Goal: Task Accomplishment & Management: Use online tool/utility

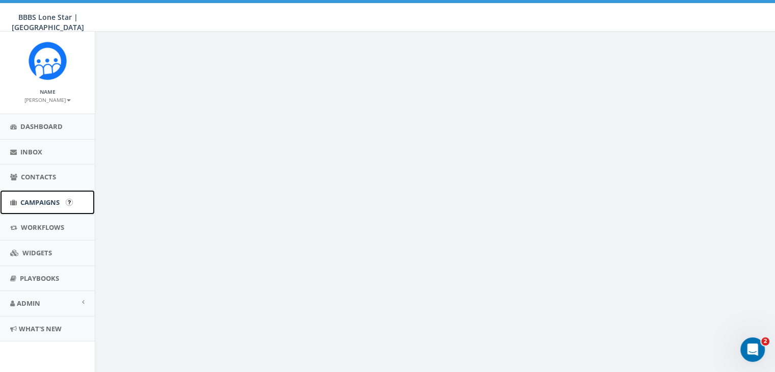
click at [33, 200] on span "Campaigns" at bounding box center [39, 202] width 39 height 9
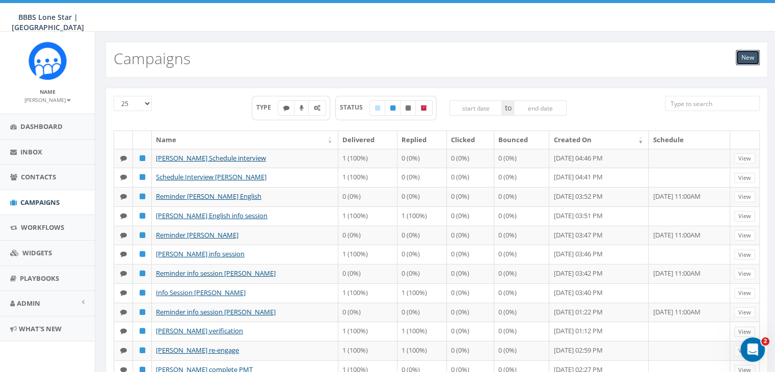
click at [750, 55] on link "New" at bounding box center [748, 57] width 24 height 15
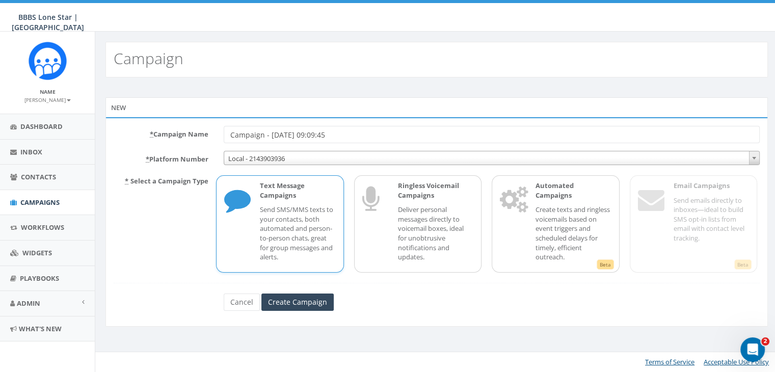
drag, startPoint x: 376, startPoint y: 141, endPoint x: 228, endPoint y: 131, distance: 148.7
click at [224, 129] on input "Campaign - 09/23/2025, 09:09:45" at bounding box center [492, 134] width 536 height 17
type input "[PERSON_NAME] Interested in learning more"
click at [264, 211] on p "Send SMS/MMS texts to your contacts, both automated and person-to-person chats,…" at bounding box center [297, 233] width 75 height 57
click at [294, 299] on input "Create Campaign" at bounding box center [298, 302] width 72 height 17
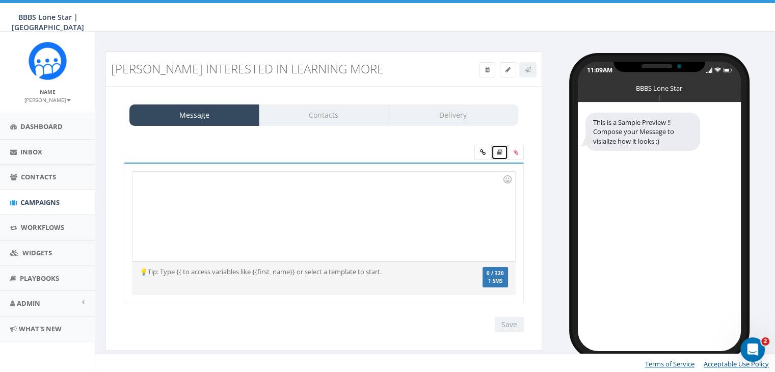
click at [500, 155] on link at bounding box center [499, 152] width 17 height 15
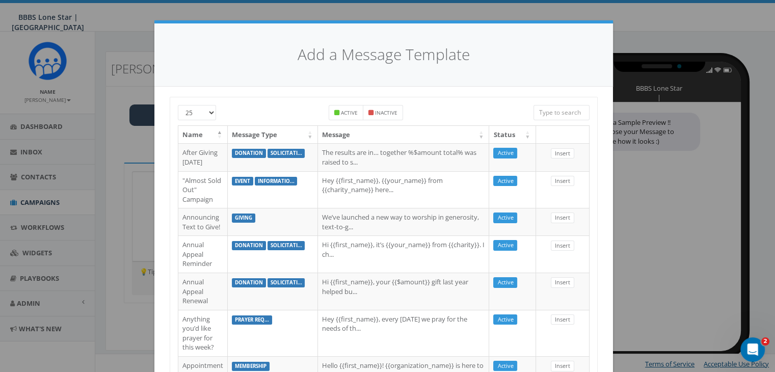
click at [554, 110] on input "search" at bounding box center [562, 112] width 56 height 15
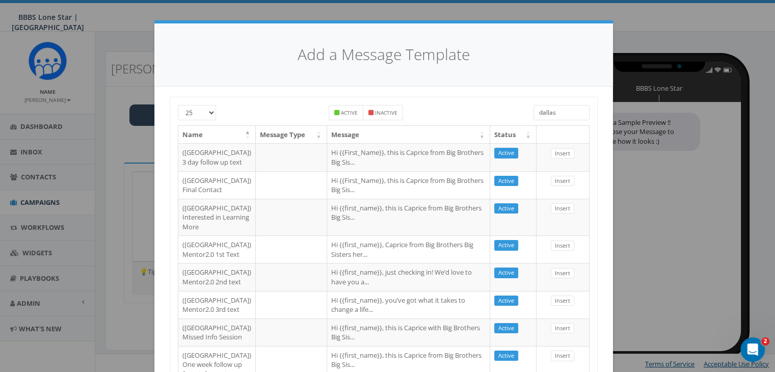
scroll to position [51, 0]
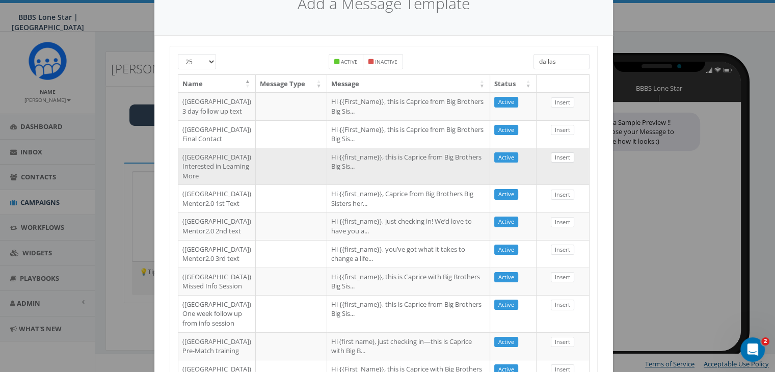
type input "dallas"
click at [558, 163] on link "Insert" at bounding box center [562, 157] width 23 height 11
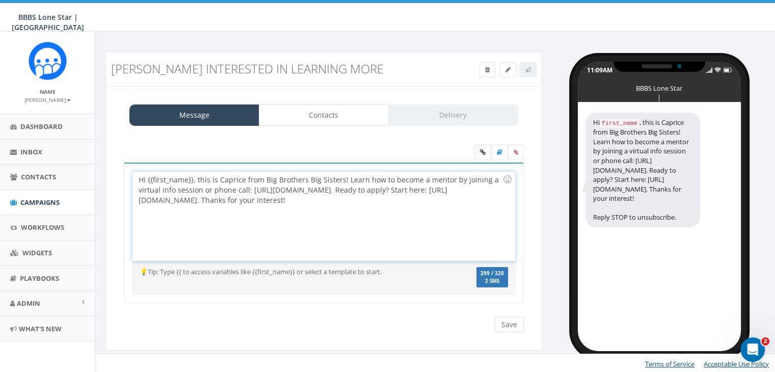
click at [192, 178] on div "Hi {{first_name}}, this is Caprice from Big Brothers Big Sisters! Learn how to …" at bounding box center [324, 216] width 382 height 89
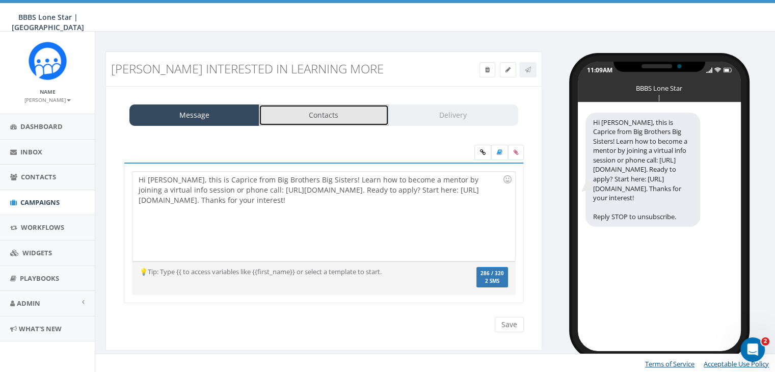
click at [317, 117] on link "Contacts" at bounding box center [324, 115] width 130 height 21
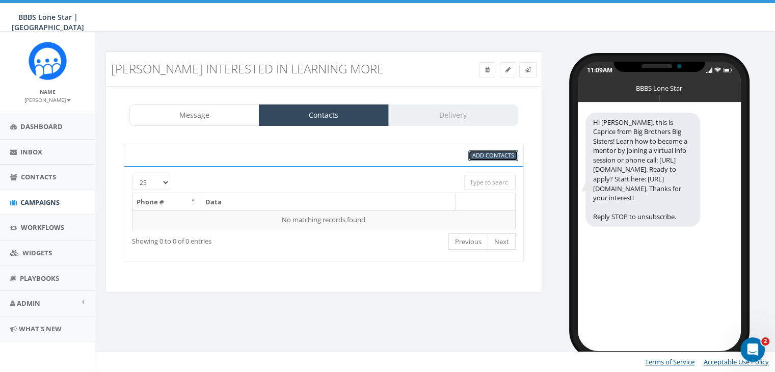
click at [472, 158] on link "Add Contacts" at bounding box center [494, 155] width 50 height 11
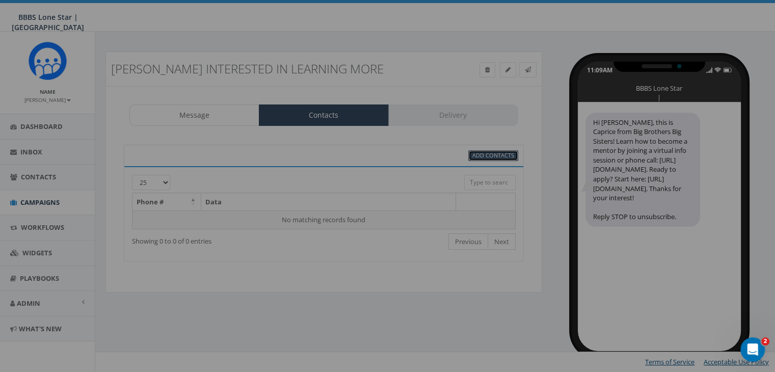
scroll to position [0, 0]
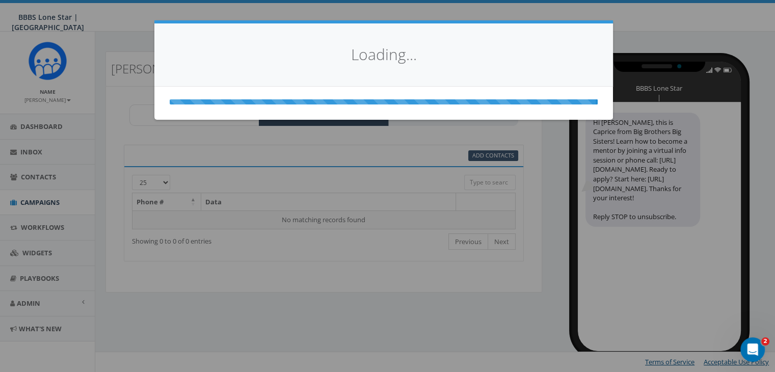
select select
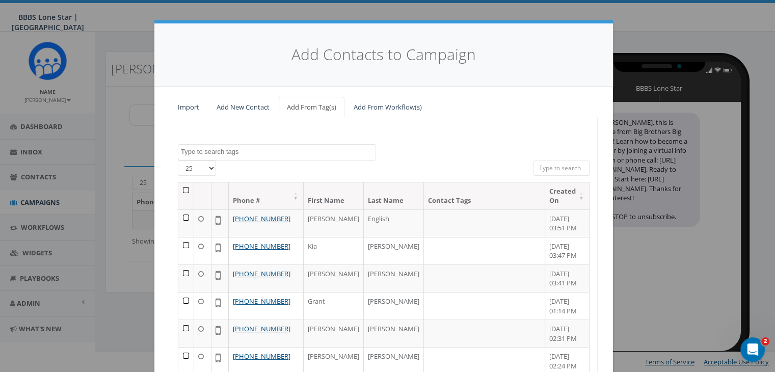
click at [554, 165] on input "search" at bounding box center [562, 168] width 56 height 15
paste input "682-320-1334"
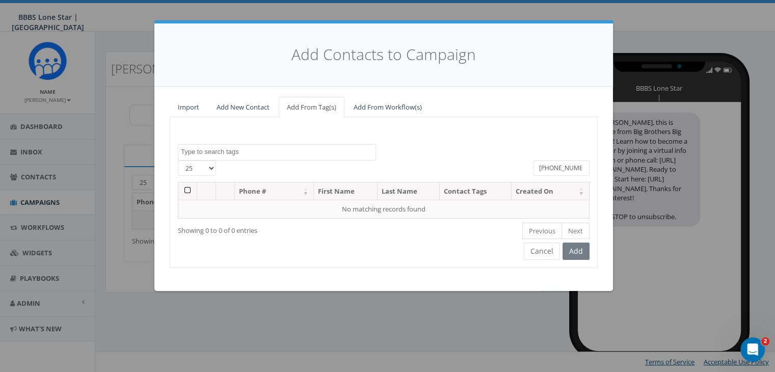
type input "682-320-1334"
click at [257, 106] on link "Add New Contact" at bounding box center [243, 107] width 69 height 21
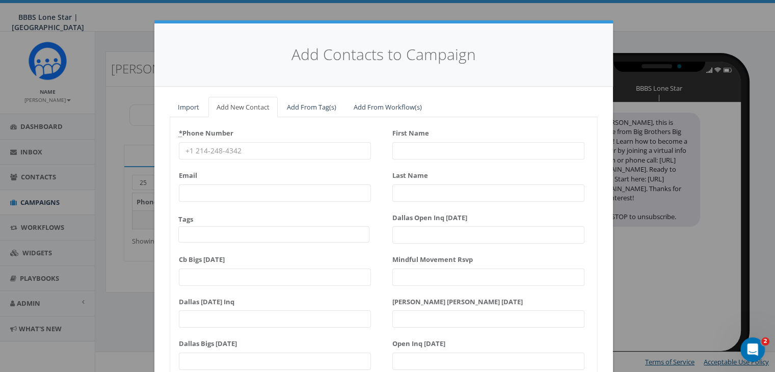
click at [200, 150] on input "* Phone Number" at bounding box center [275, 150] width 192 height 17
paste input "682-320-1334"
type input "682-320-1334"
click at [396, 148] on input "First Name" at bounding box center [489, 150] width 192 height 17
type input "T"
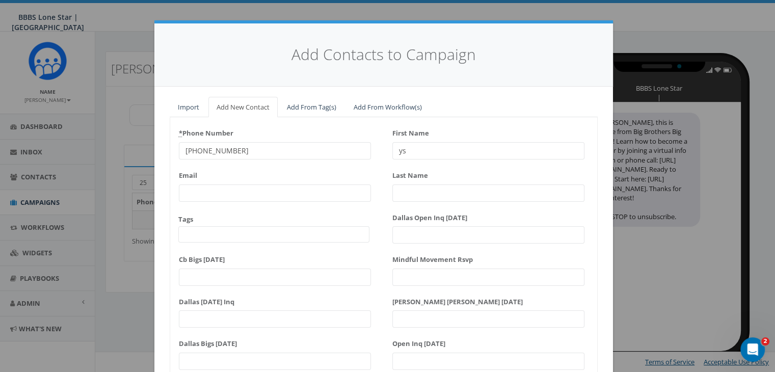
type input "y"
click at [442, 152] on input "Tysob" at bounding box center [489, 150] width 192 height 17
type input "Tyson"
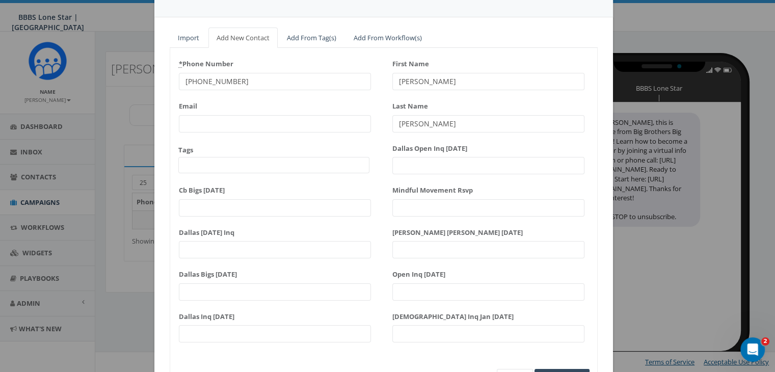
scroll to position [129, 0]
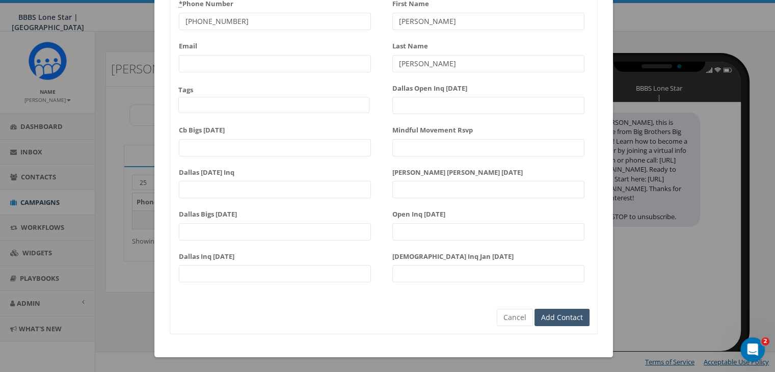
type input "Davis"
click at [557, 311] on input "Add Contact" at bounding box center [562, 317] width 55 height 17
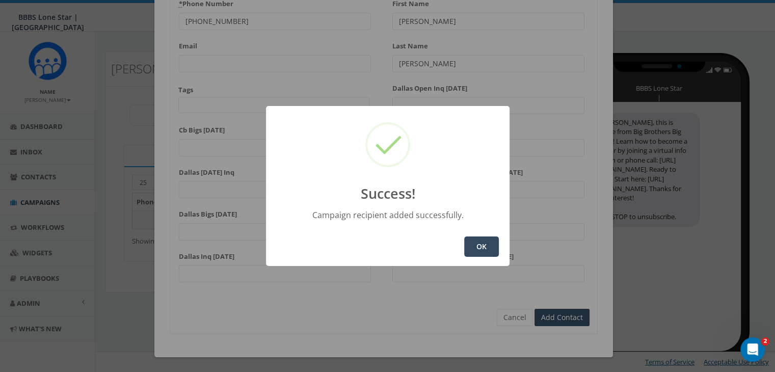
click at [487, 247] on button "OK" at bounding box center [481, 247] width 35 height 20
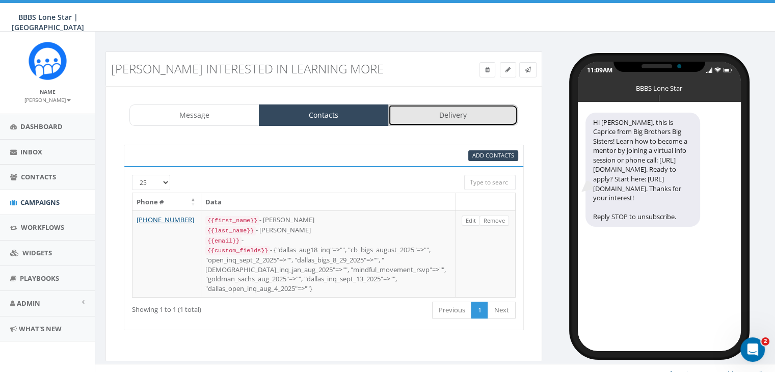
click at [471, 118] on link "Delivery" at bounding box center [453, 115] width 130 height 21
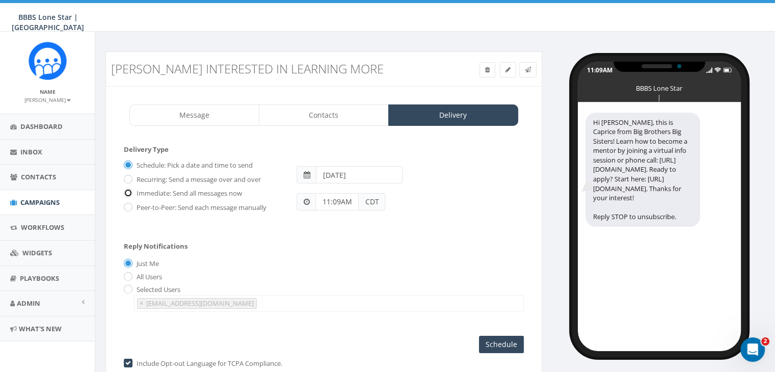
click at [127, 192] on input "Immediate: Send all messages now" at bounding box center [127, 194] width 7 height 7
radio input "true"
click at [505, 339] on input "Send Now" at bounding box center [500, 344] width 48 height 17
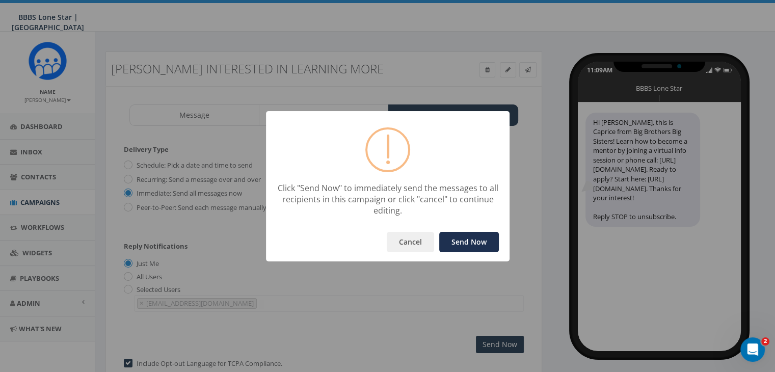
click at [469, 239] on button "Send Now" at bounding box center [469, 242] width 60 height 20
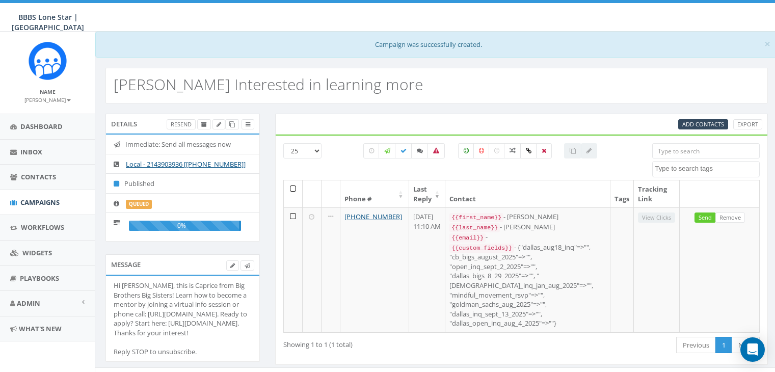
select select
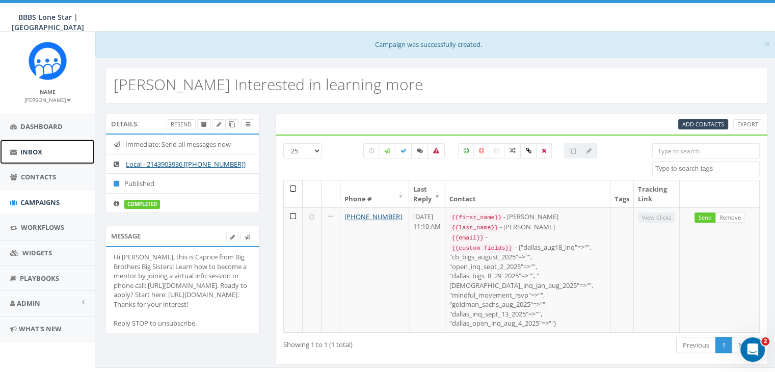
click at [28, 146] on link "Inbox" at bounding box center [47, 152] width 95 height 25
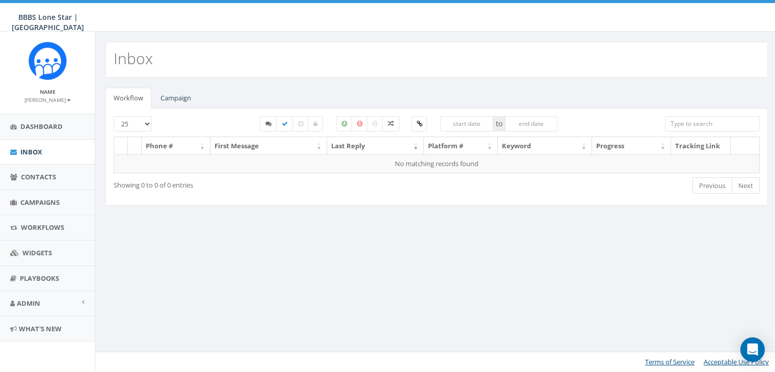
select select
click at [178, 98] on link "Campaign" at bounding box center [175, 98] width 47 height 21
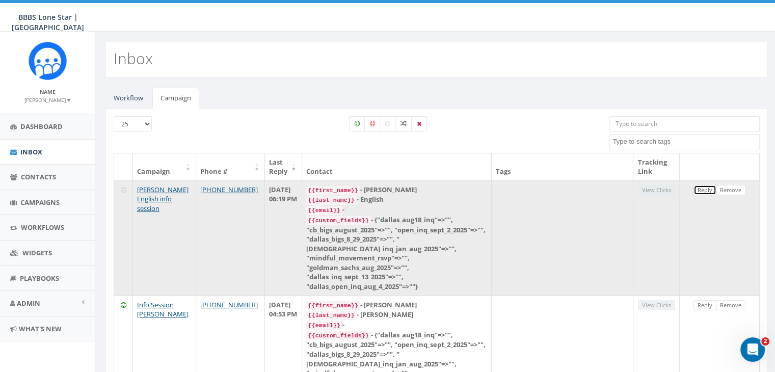
click at [700, 188] on link "Reply" at bounding box center [705, 190] width 23 height 11
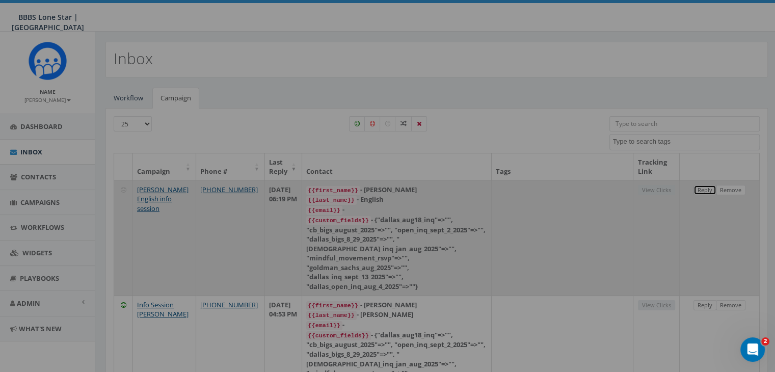
select select
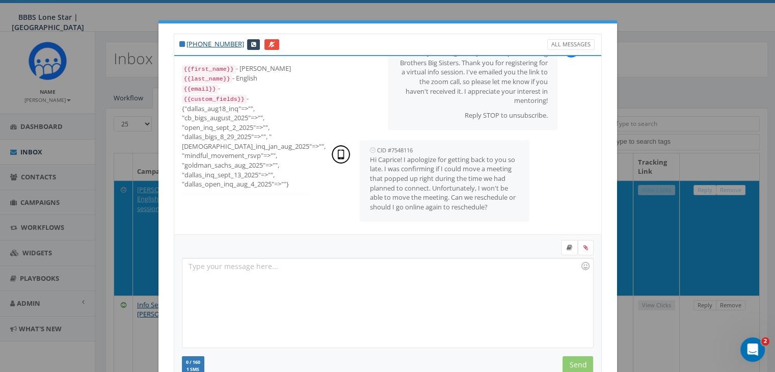
scroll to position [44, 0]
click at [403, 275] on div at bounding box center [388, 302] width 410 height 89
click at [568, 245] on icon at bounding box center [570, 248] width 6 height 6
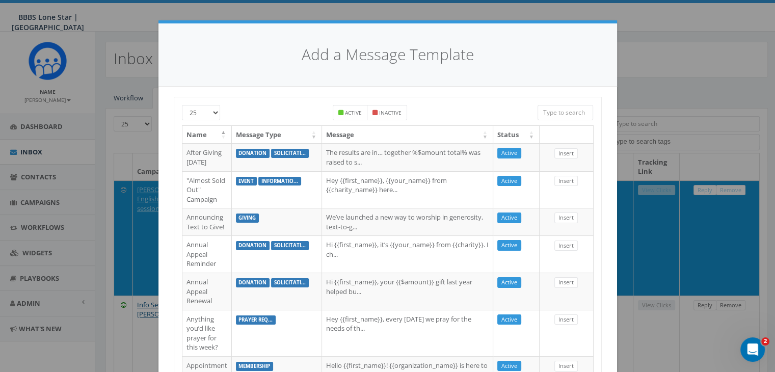
click at [557, 109] on input "search" at bounding box center [566, 112] width 56 height 15
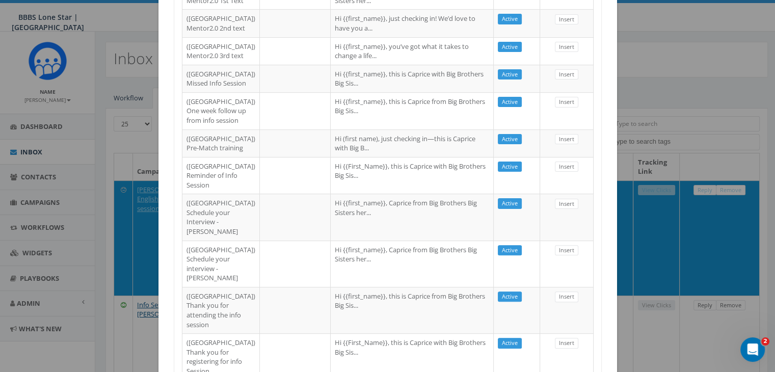
scroll to position [255, 0]
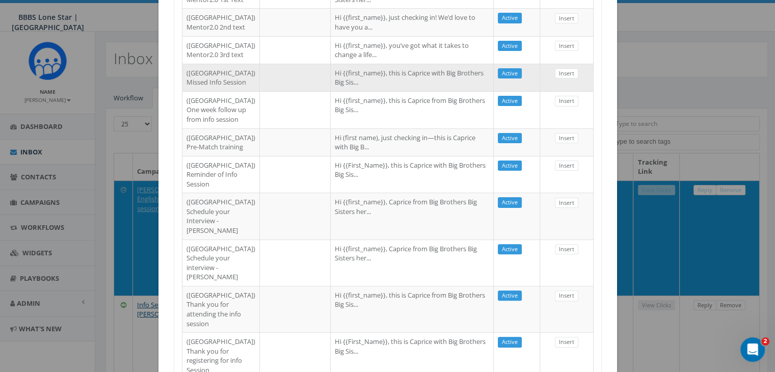
type input "dallas"
click at [358, 91] on td "Hi {{first_name}}, this is Caprice with Big Brothers Big Sis..." at bounding box center [412, 78] width 163 height 28
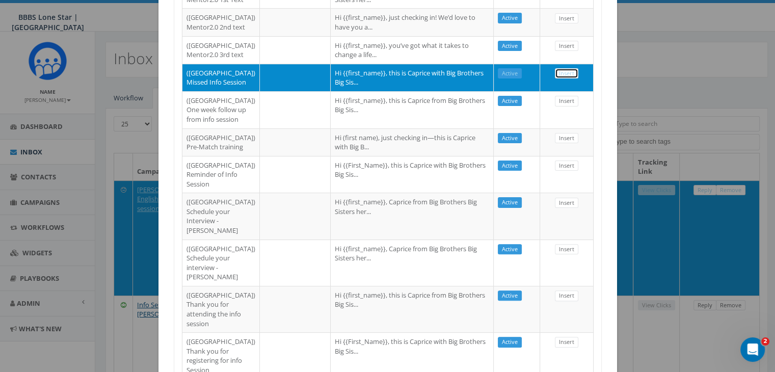
click at [565, 79] on link "Insert" at bounding box center [566, 73] width 23 height 11
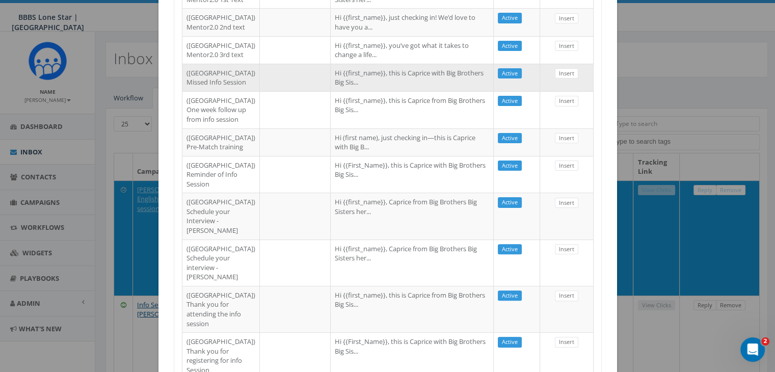
scroll to position [133, 0]
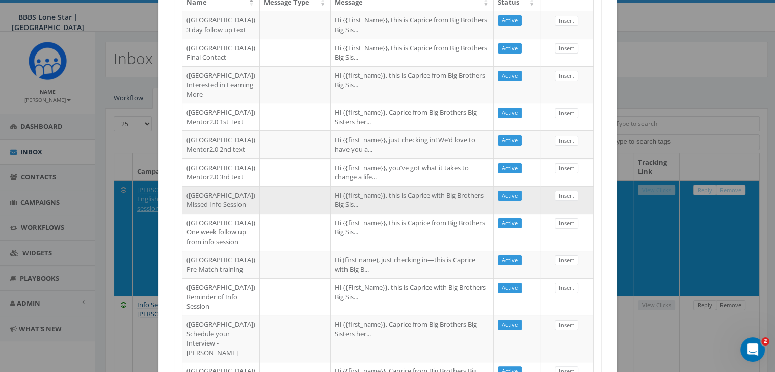
select select
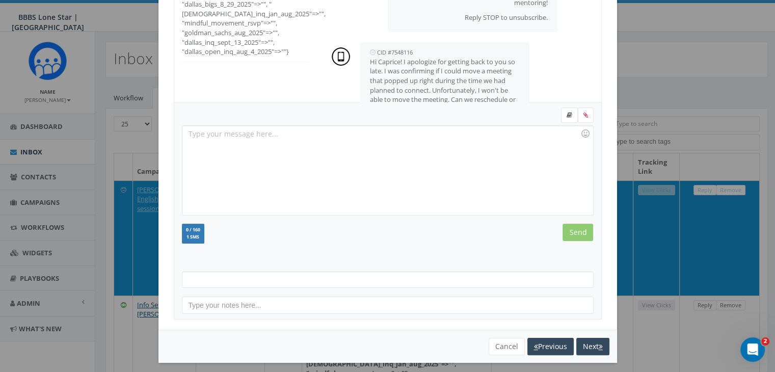
scroll to position [44, 0]
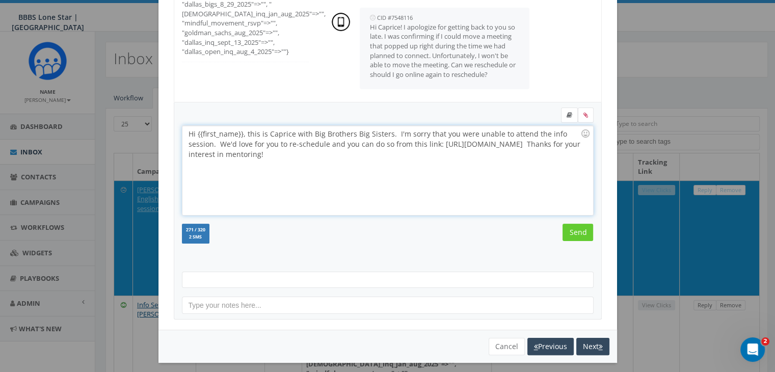
click at [239, 133] on div "Hi {{first_name}}, this is Caprice with Big Brothers Big Sisters. I'm sorry tha…" at bounding box center [388, 170] width 410 height 89
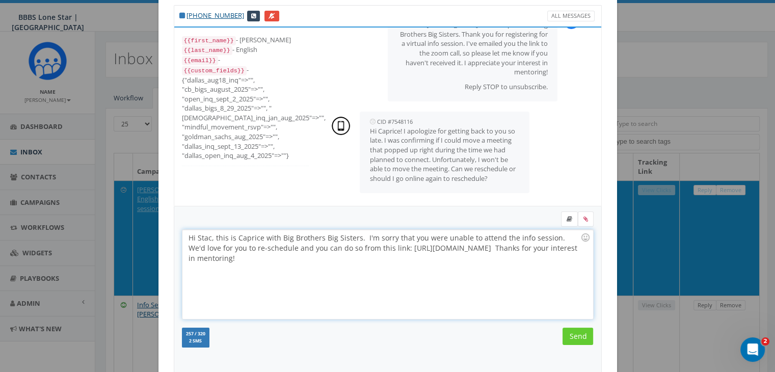
scroll to position [0, 0]
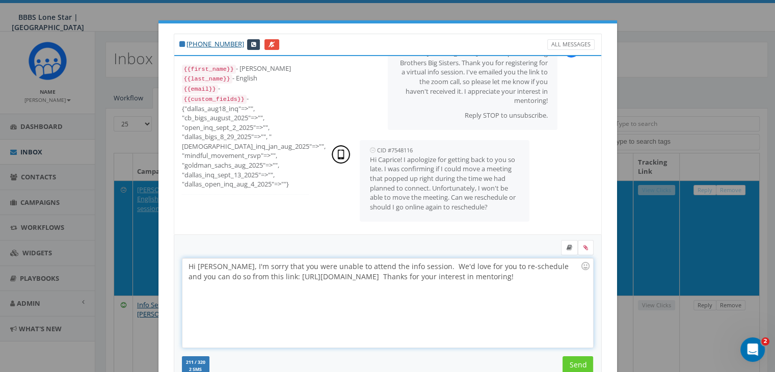
click at [294, 266] on div "Hi [PERSON_NAME], I'm sorry that you were unable to attend the info session. We…" at bounding box center [388, 302] width 410 height 89
click at [585, 363] on input "Send" at bounding box center [578, 364] width 31 height 17
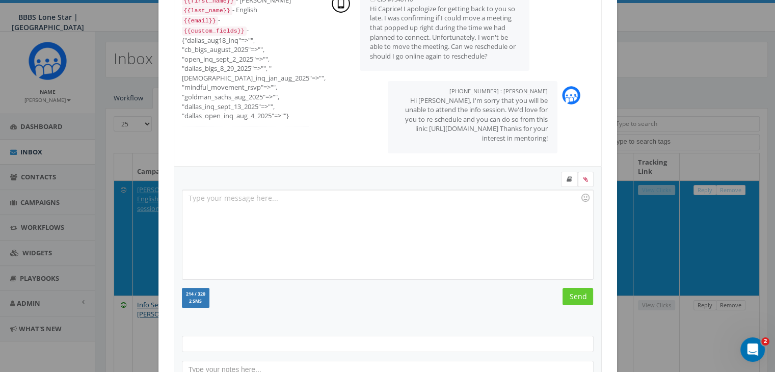
scroll to position [137, 0]
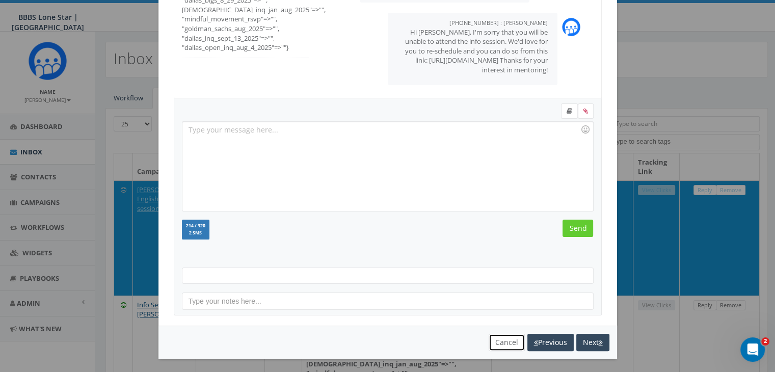
click at [508, 342] on button "Cancel" at bounding box center [507, 342] width 36 height 17
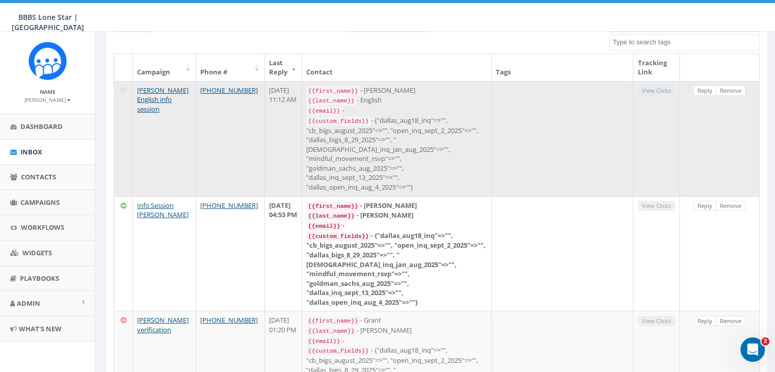
scroll to position [102, 0]
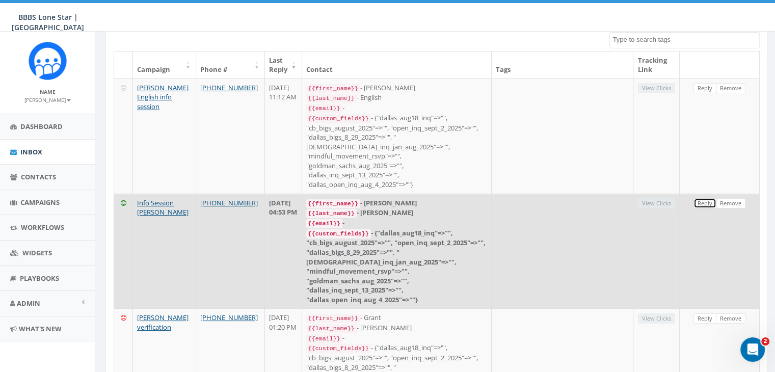
click at [702, 198] on link "Reply" at bounding box center [705, 203] width 23 height 11
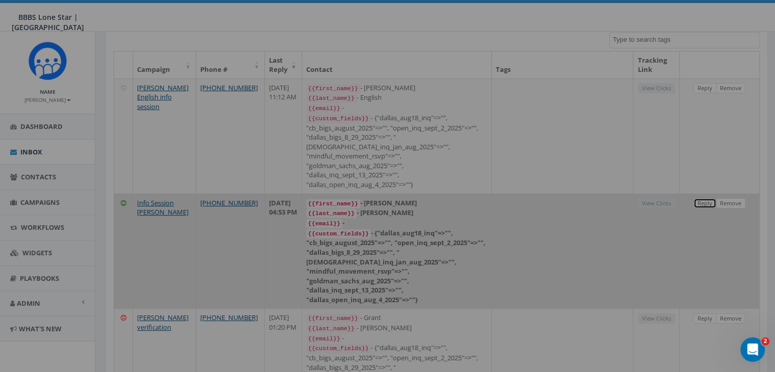
select select
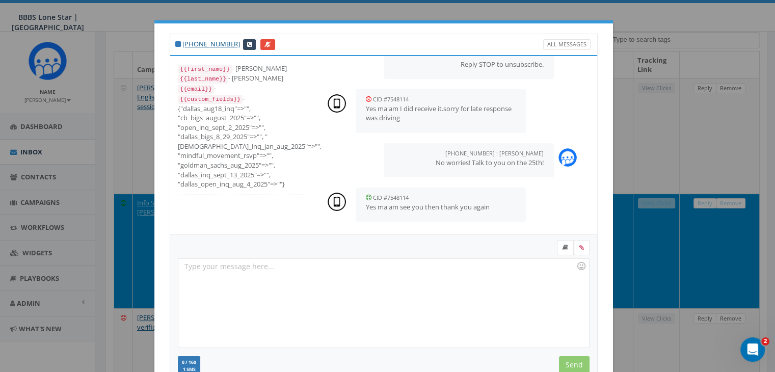
scroll to position [86, 0]
click at [404, 321] on div at bounding box center [383, 302] width 410 height 89
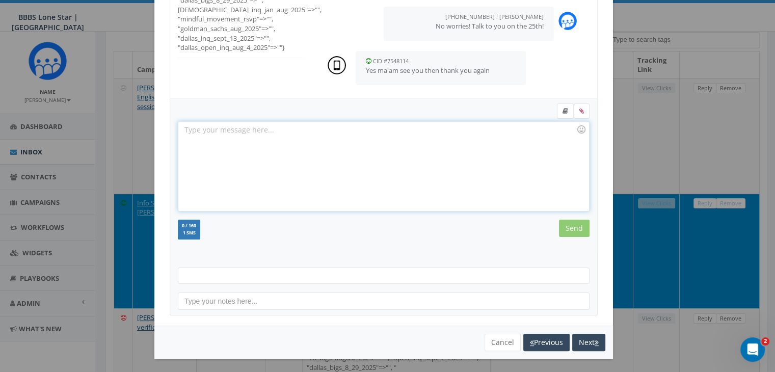
scroll to position [137, 0]
click at [505, 341] on button "Cancel" at bounding box center [503, 342] width 36 height 17
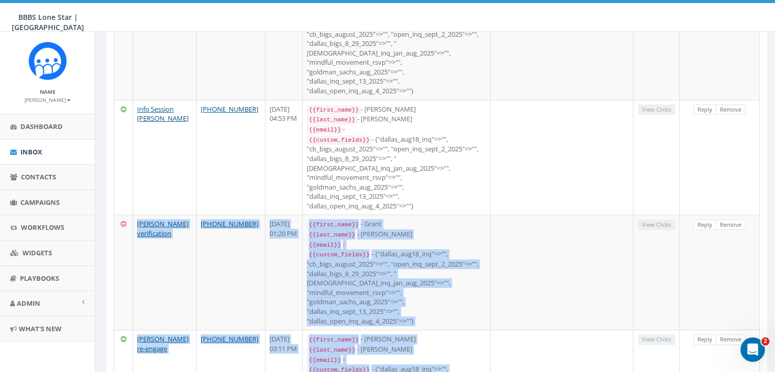
scroll to position [0, 0]
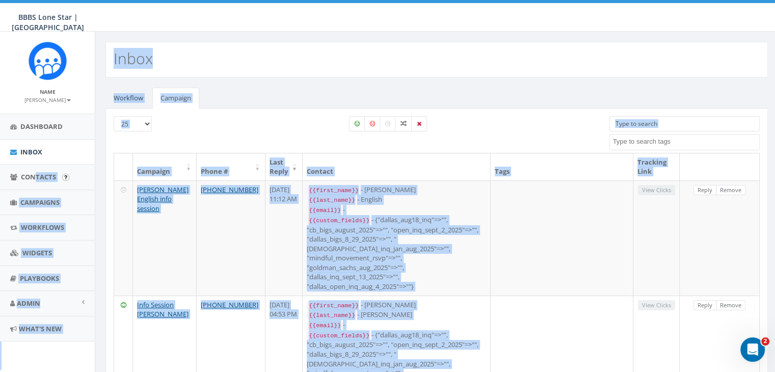
drag, startPoint x: 434, startPoint y: 243, endPoint x: 37, endPoint y: 161, distance: 406.1
click at [37, 173] on body "BBBS Lone Star | Dallas BBBS Lone Star | [GEOGRAPHIC_DATA] Profile Sign Out 9.7…" at bounding box center [387, 186] width 775 height 372
click at [37, 199] on span "Campaigns" at bounding box center [39, 202] width 39 height 9
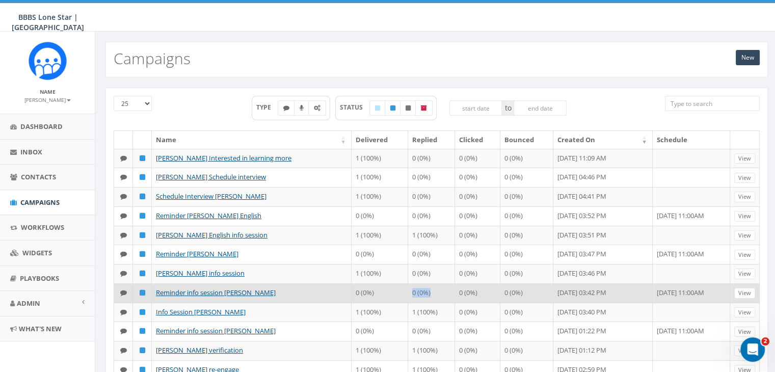
drag, startPoint x: 396, startPoint y: 345, endPoint x: 413, endPoint y: 359, distance: 22.5
click at [413, 303] on td "0 (0%)" at bounding box center [431, 292] width 47 height 19
